Goal: Understand process/instructions: Learn how to perform a task or action

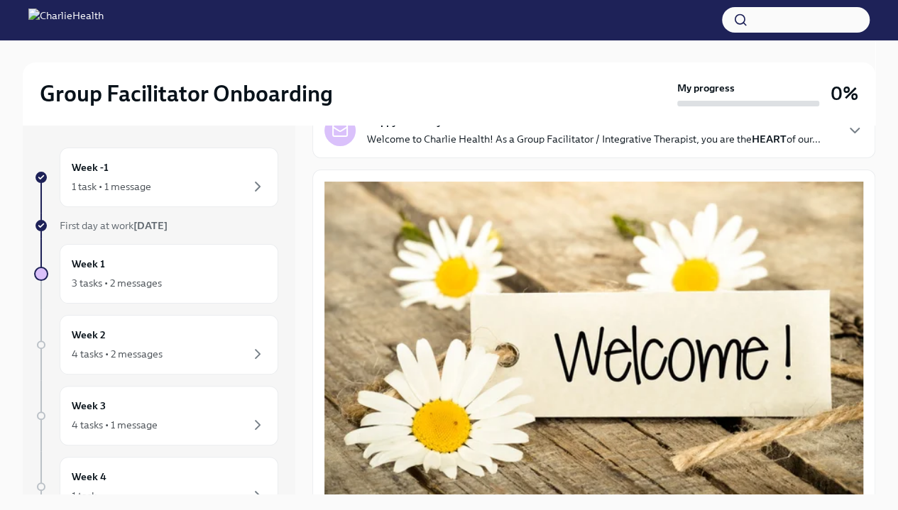
scroll to position [105, 0]
click at [846, 140] on icon "button" at bounding box center [854, 131] width 17 height 17
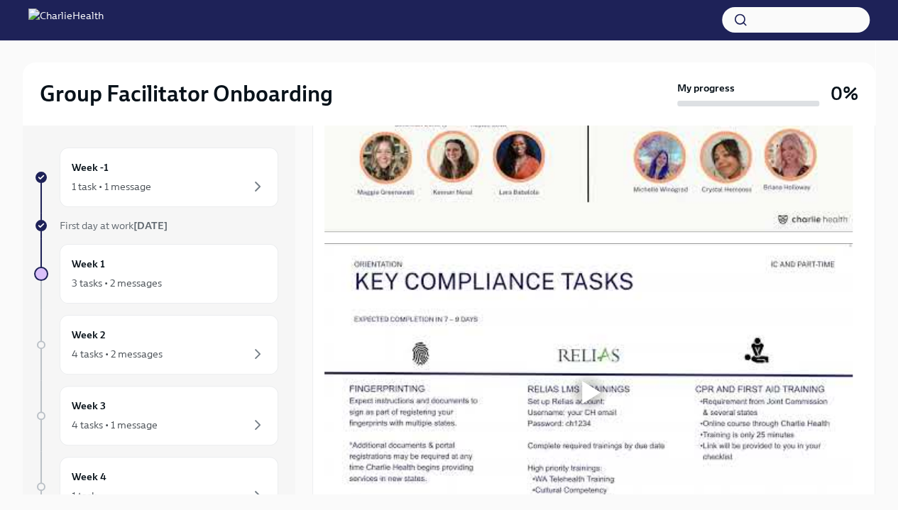
scroll to position [1278, 0]
click at [586, 96] on div at bounding box center [591, 84] width 18 height 23
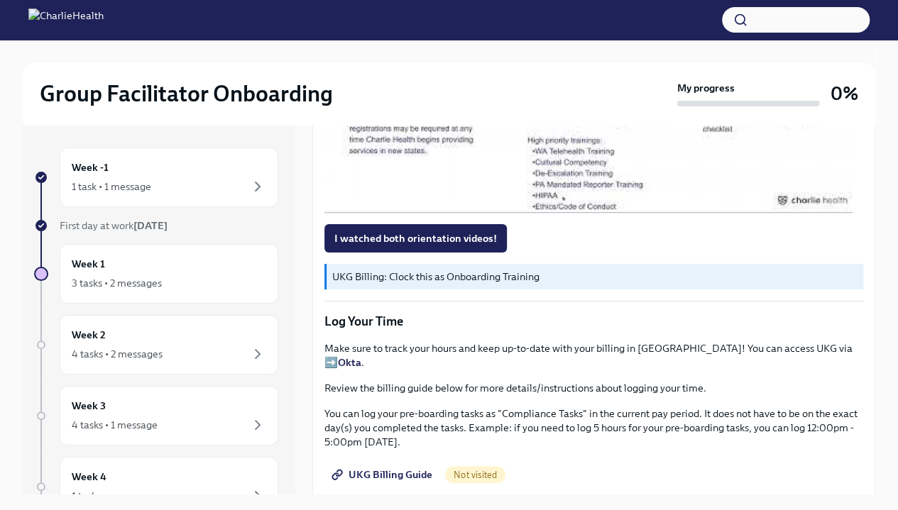
scroll to position [1612, 0]
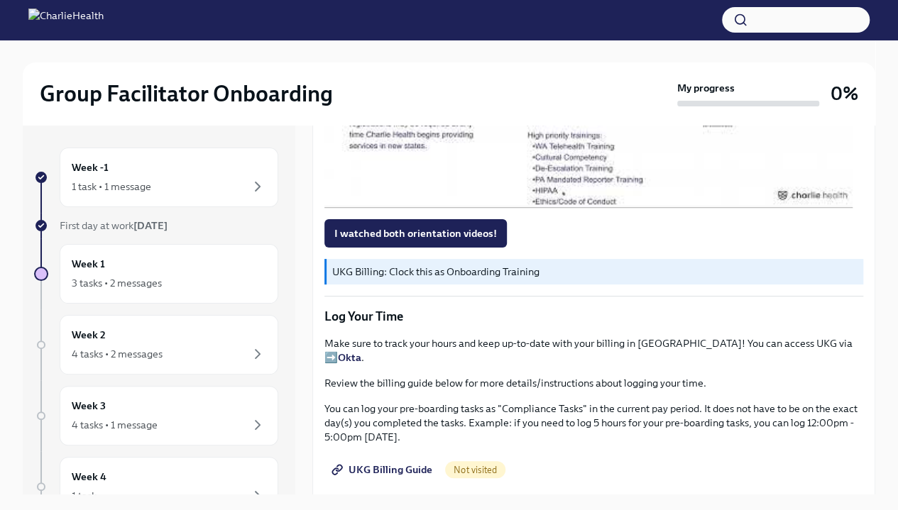
click at [588, 71] on div at bounding box center [591, 59] width 18 height 23
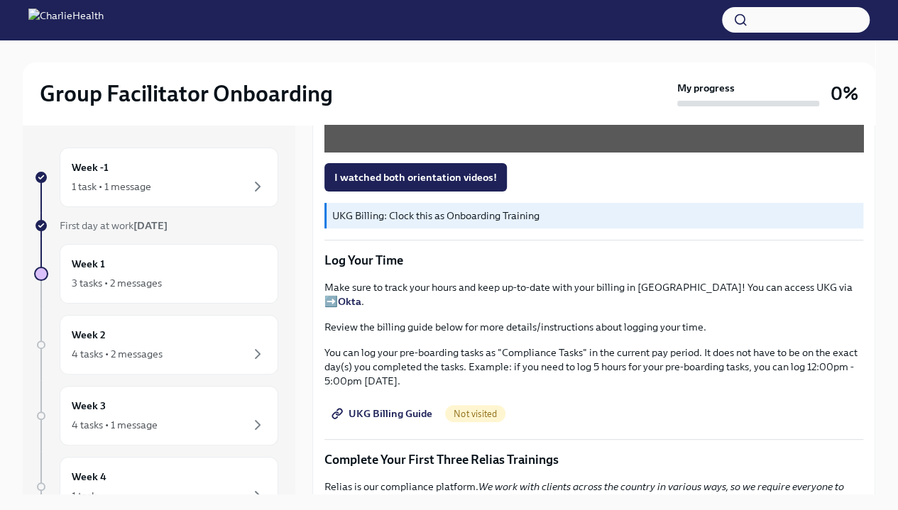
scroll to position [1669, 0]
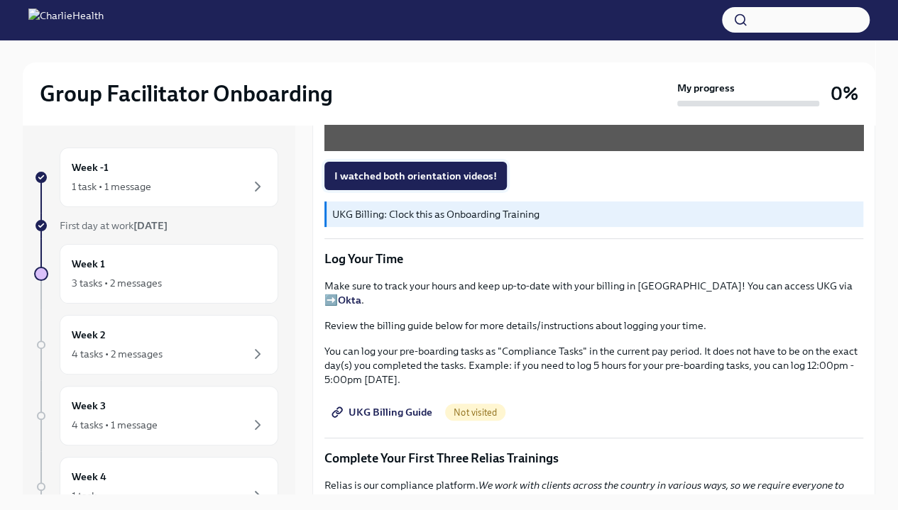
click at [474, 183] on span "I watched both orientation videos!" at bounding box center [415, 176] width 163 height 14
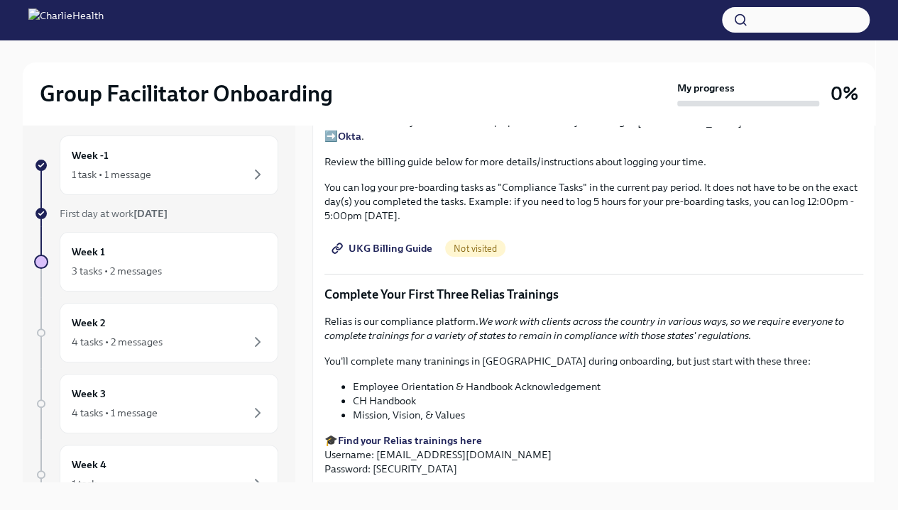
scroll to position [1822, 0]
click at [432, 262] on link "UKG Billing Guide" at bounding box center [383, 248] width 118 height 28
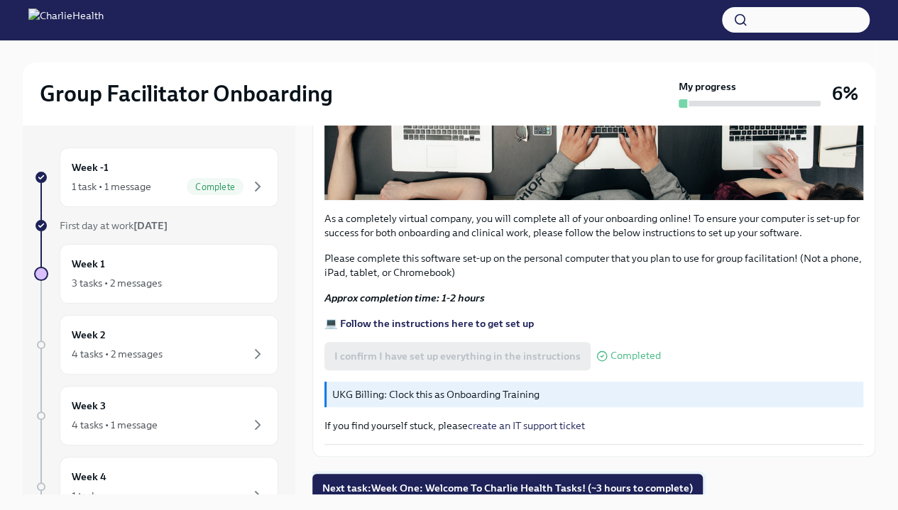
click at [445, 481] on span "Next task : Week One: Welcome To Charlie Health Tasks! (~3 hours to complete)" at bounding box center [507, 488] width 371 height 14
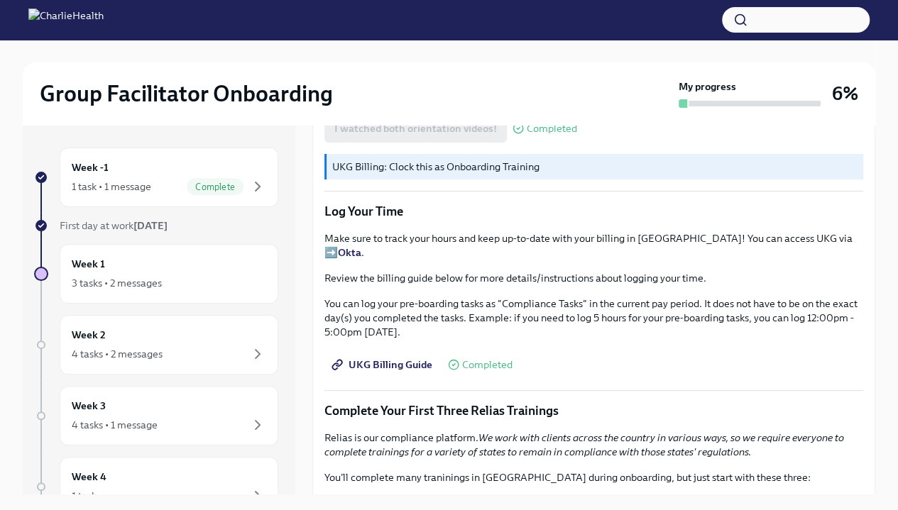
scroll to position [1325, 0]
